Goal: Task Accomplishment & Management: Use online tool/utility

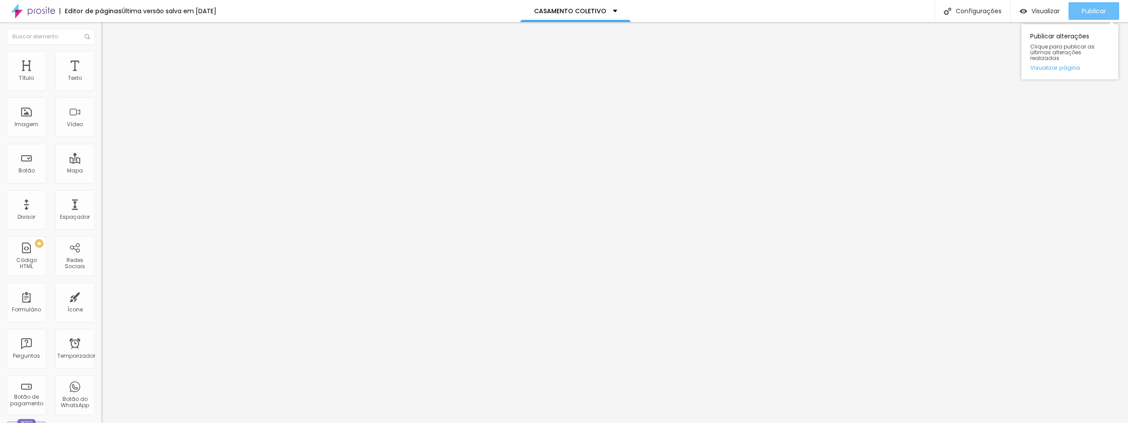
click at [1100, 7] on font "Publicar" at bounding box center [1094, 11] width 24 height 9
click at [1044, 10] on font "Visualizar" at bounding box center [1046, 11] width 28 height 9
click at [108, 30] on div "Editar nulo" at bounding box center [131, 32] width 46 height 7
click at [1088, 13] on font "Publicar" at bounding box center [1094, 11] width 24 height 9
click at [1044, 22] on div "Publicar alterações Clique para publicar as últimas alterações realizadas Visua…" at bounding box center [1070, 49] width 97 height 59
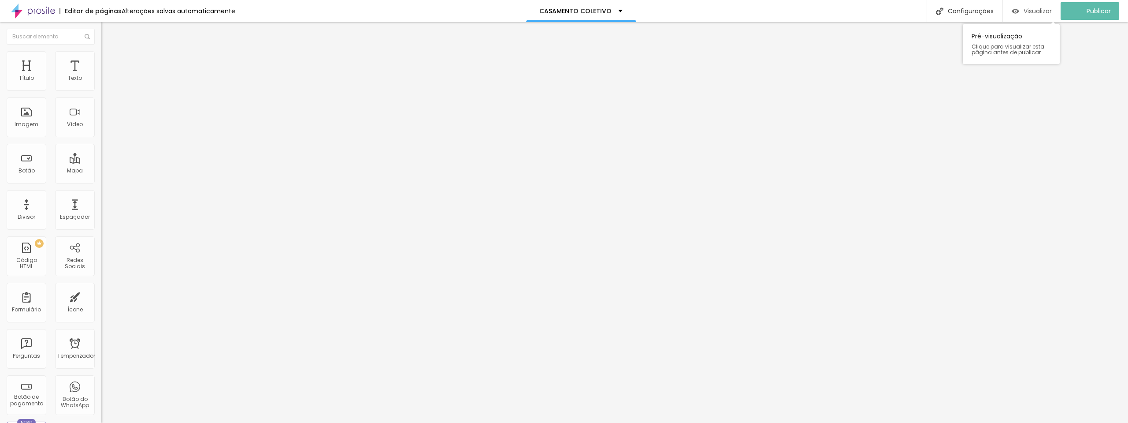
click at [1044, 11] on font "Visualizar" at bounding box center [1038, 11] width 28 height 9
